Goal: Task Accomplishment & Management: Complete application form

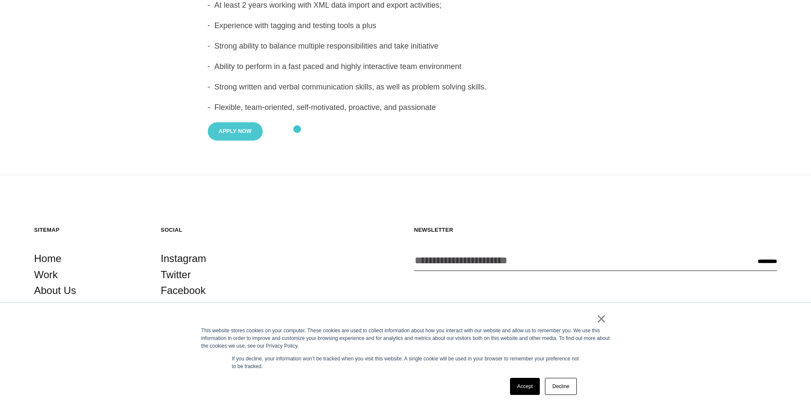
scroll to position [921, 0]
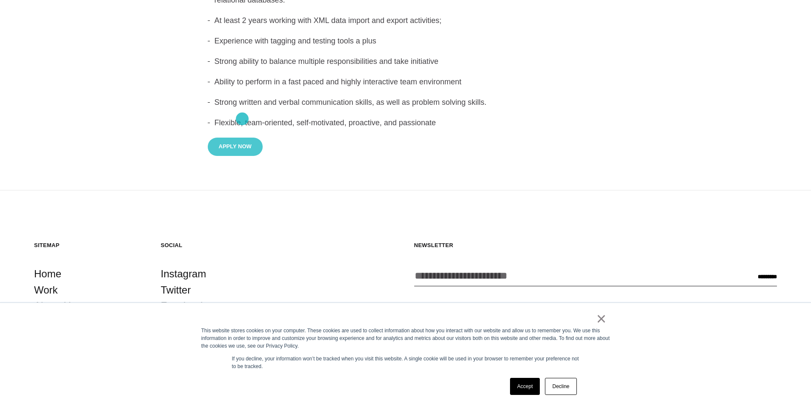
click at [242, 137] on button "Apply Now" at bounding box center [235, 146] width 55 height 18
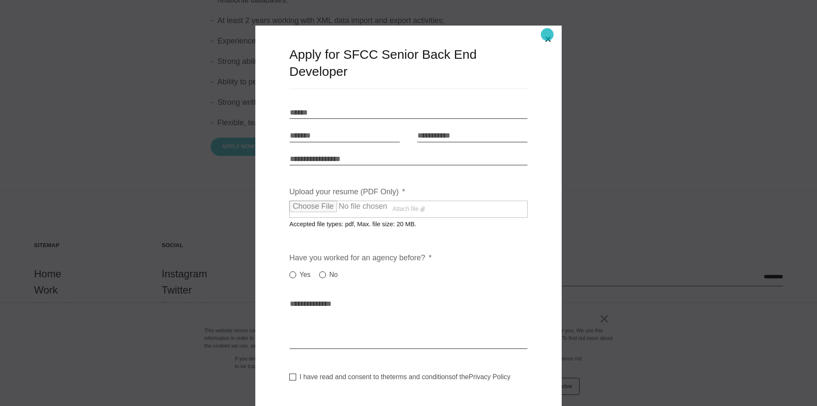
click at [547, 36] on button "Close modal" at bounding box center [548, 39] width 20 height 20
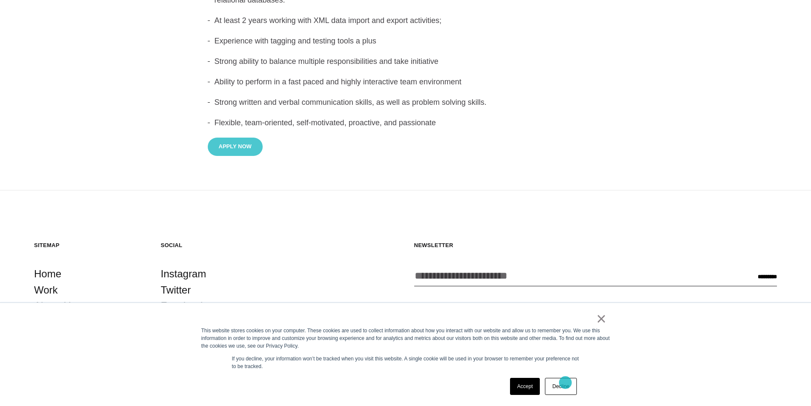
click at [565, 382] on link "Decline" at bounding box center [560, 385] width 31 height 17
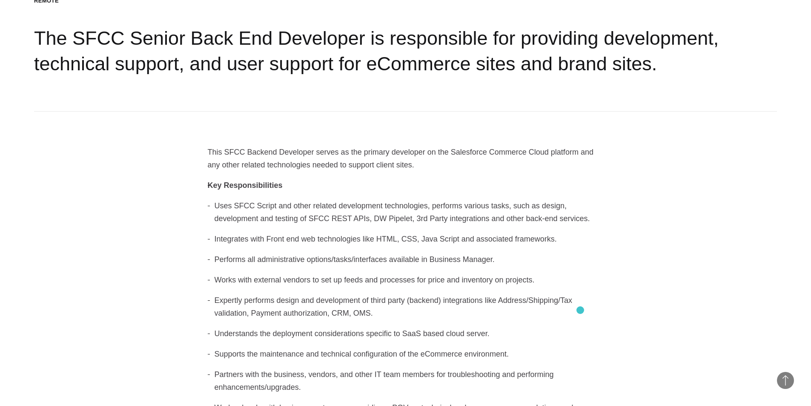
scroll to position [0, 0]
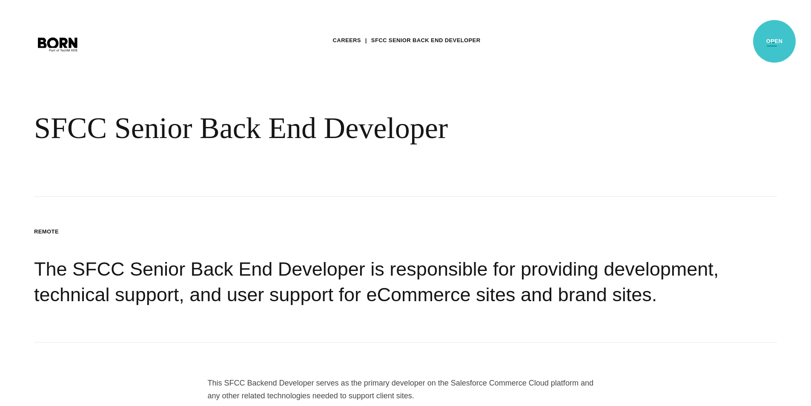
click at [774, 41] on button "Primary Menu" at bounding box center [771, 44] width 20 height 18
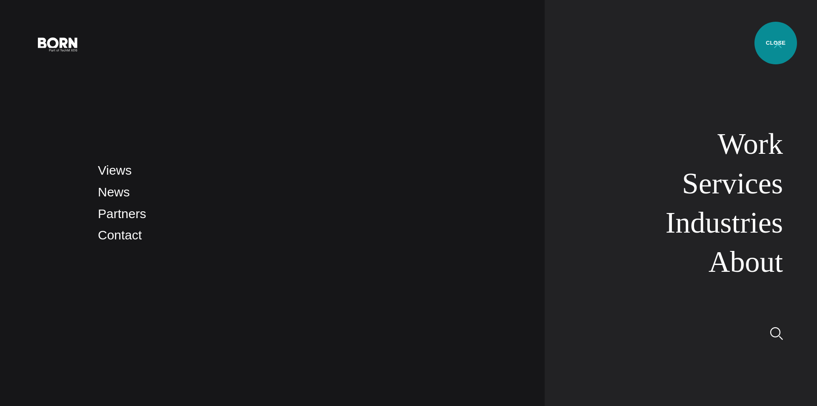
drag, startPoint x: 775, startPoint y: 44, endPoint x: 771, endPoint y: 42, distance: 5.1
click at [775, 44] on button "Primary Menu" at bounding box center [778, 44] width 20 height 18
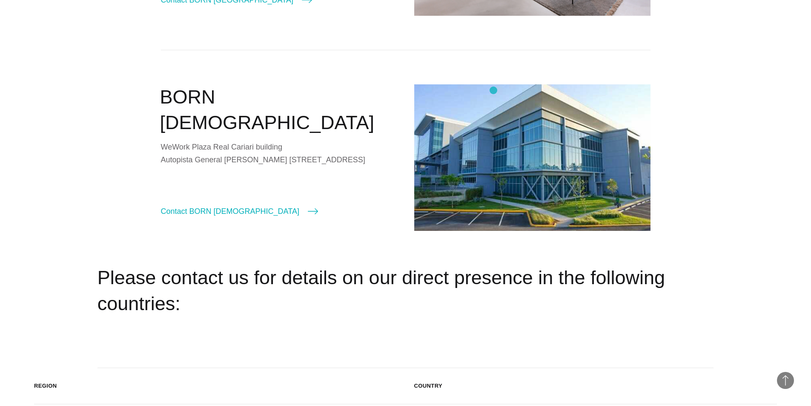
scroll to position [1319, 0]
